Goal: Task Accomplishment & Management: Use online tool/utility

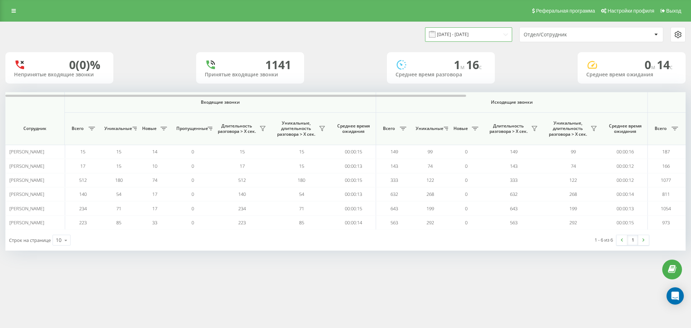
click at [484, 36] on input "[DATE] - [DATE]" at bounding box center [468, 34] width 87 height 14
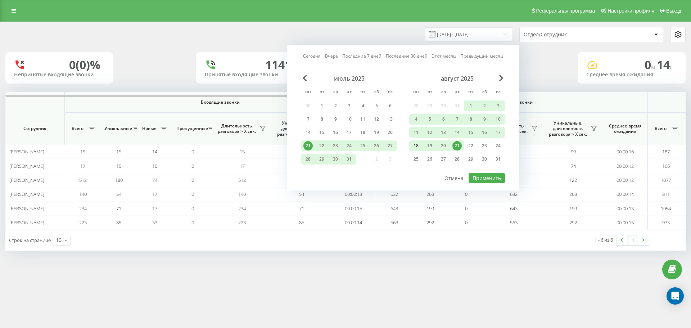
click at [418, 144] on div "18" at bounding box center [415, 145] width 9 height 9
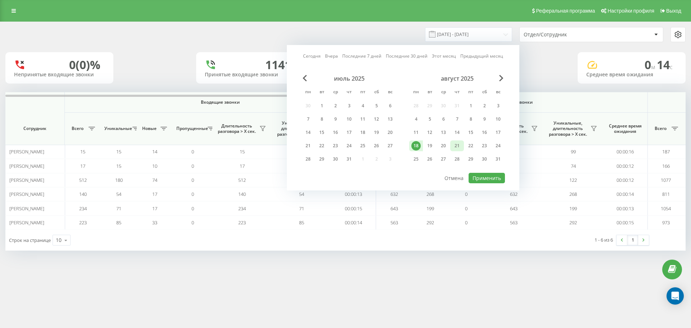
click at [457, 146] on div "21" at bounding box center [456, 145] width 9 height 9
click at [492, 177] on button "Применить" at bounding box center [487, 178] width 36 height 10
type input "[DATE] - [DATE]"
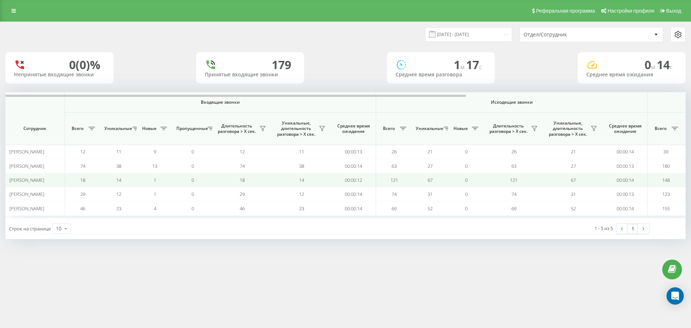
click at [393, 180] on span "121" at bounding box center [395, 180] width 8 height 6
click at [39, 178] on span "[PERSON_NAME]" at bounding box center [26, 180] width 35 height 6
click at [39, 178] on span "Кушнир Иван" at bounding box center [26, 180] width 35 height 6
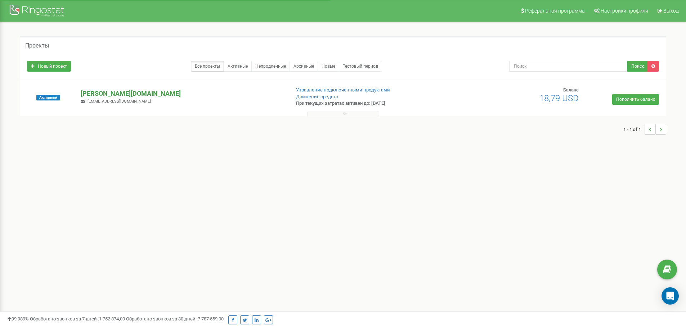
click at [103, 93] on p "[PERSON_NAME][DOMAIN_NAME]" at bounding box center [182, 93] width 203 height 9
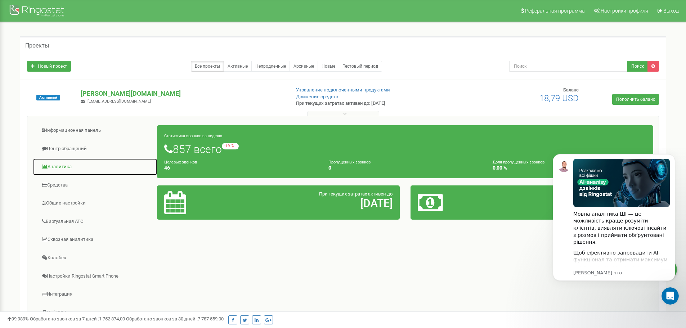
click at [57, 166] on link "Аналитика" at bounding box center [95, 167] width 125 height 18
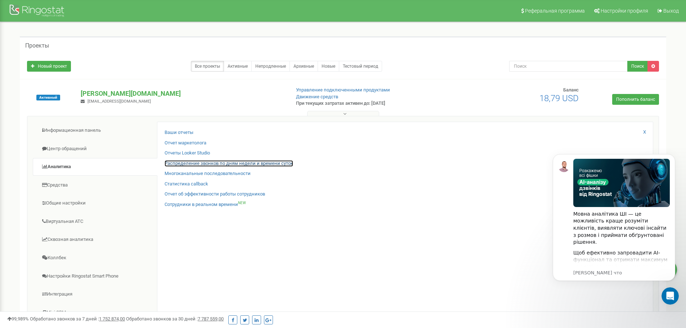
click at [253, 161] on link "Распределение звонков по дням недели и времени суток" at bounding box center [228, 163] width 128 height 7
click at [672, 155] on icon "Dismiss notification" at bounding box center [672, 156] width 3 height 3
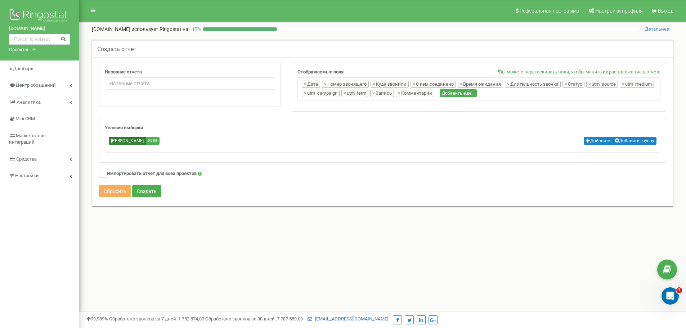
click at [226, 90] on div "Название отчета" at bounding box center [189, 84] width 181 height 43
click at [122, 191] on button "Сбросить" at bounding box center [115, 191] width 32 height 12
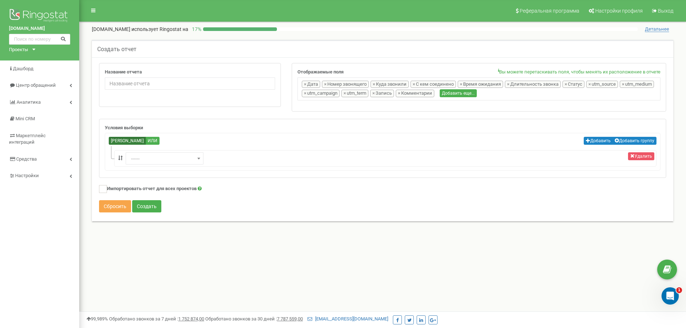
click at [116, 206] on button "Сбросить" at bounding box center [115, 206] width 32 height 12
click at [640, 154] on button "Удалить" at bounding box center [641, 156] width 26 height 8
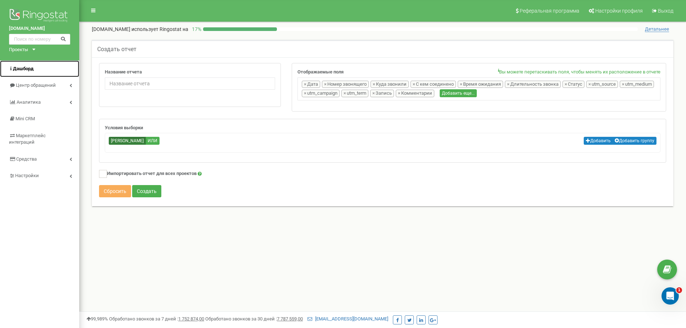
click at [30, 68] on span "Дашборд" at bounding box center [23, 68] width 21 height 5
